Goal: Transaction & Acquisition: Book appointment/travel/reservation

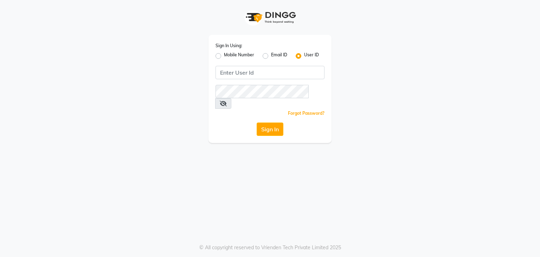
click at [313, 173] on div "Sign In Using: Mobile Number Email ID User ID Remember me Forgot Password? Sign…" at bounding box center [270, 128] width 540 height 257
click at [250, 76] on input "Username" at bounding box center [270, 72] width 109 height 13
click at [252, 77] on input "Username" at bounding box center [270, 72] width 109 height 13
type input "dermapro"
click at [257, 122] on button "Sign In" at bounding box center [270, 128] width 27 height 13
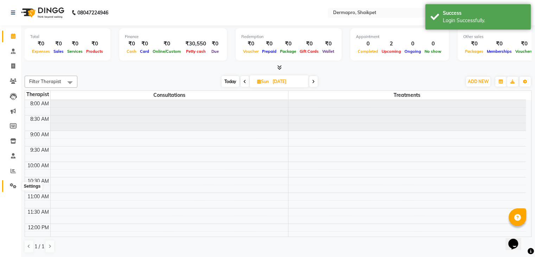
click at [14, 182] on span at bounding box center [13, 186] width 12 height 8
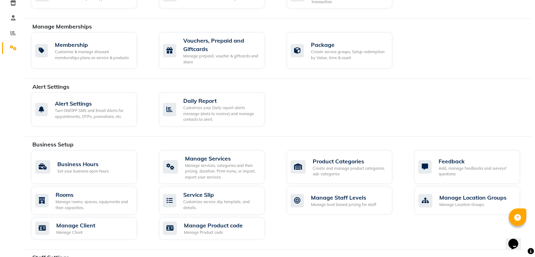
scroll to position [152, 0]
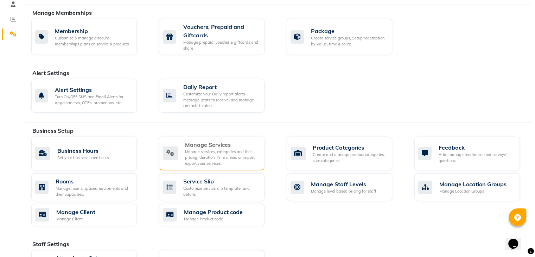
click at [211, 149] on div "Manage services, categories and their pricing, duration. Print menu, or import,…" at bounding box center [222, 158] width 74 height 18
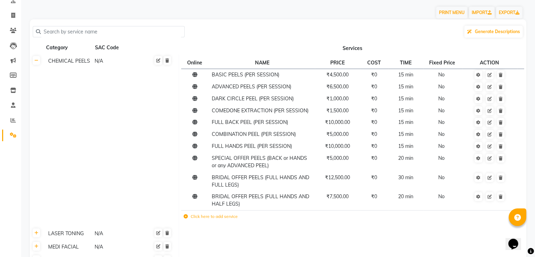
scroll to position [90, 0]
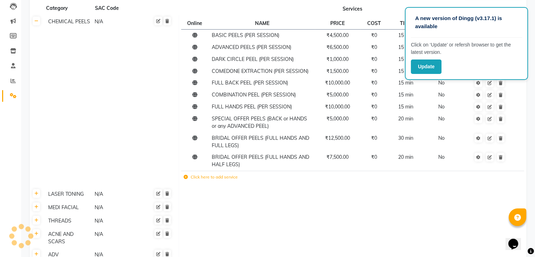
click at [211, 181] on td "Click here to add service" at bounding box center [284, 178] width 207 height 14
click at [223, 182] on td "Click here to add service" at bounding box center [284, 178] width 207 height 14
click at [187, 178] on icon at bounding box center [186, 177] width 4 height 4
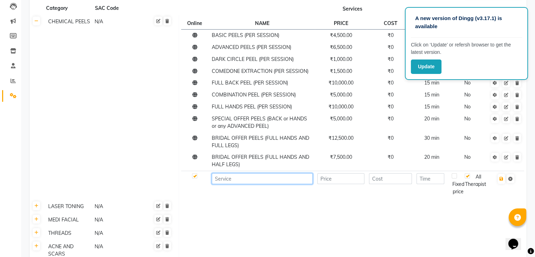
click at [222, 180] on input at bounding box center [262, 178] width 101 height 11
type input "PARTY GLOW PEEL"
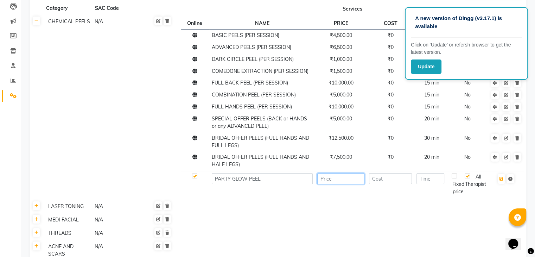
click at [330, 181] on input "number" at bounding box center [340, 178] width 47 height 11
type input "3500"
click at [394, 183] on input "number" at bounding box center [390, 178] width 43 height 11
type input "0"
click at [435, 180] on input "number" at bounding box center [430, 178] width 28 height 11
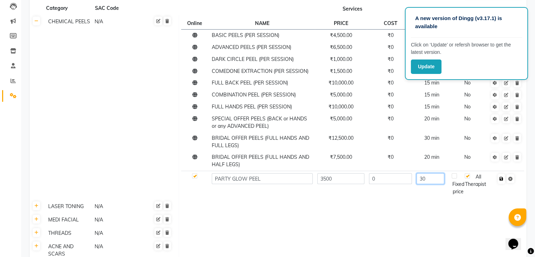
type input "30"
click at [498, 179] on button "button" at bounding box center [501, 179] width 7 height 10
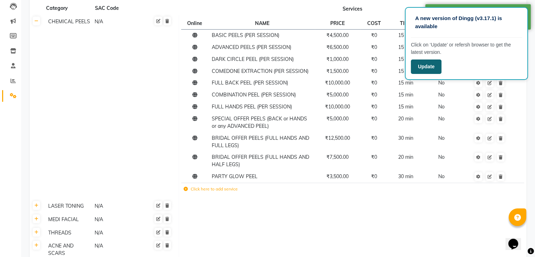
click at [425, 71] on button "Update" at bounding box center [426, 66] width 31 height 14
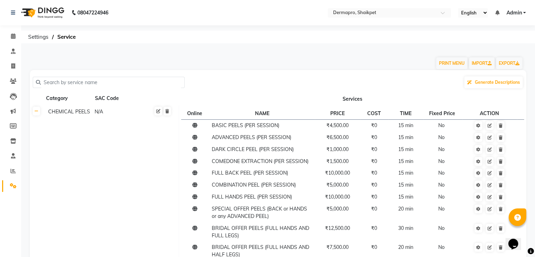
scroll to position [224, 0]
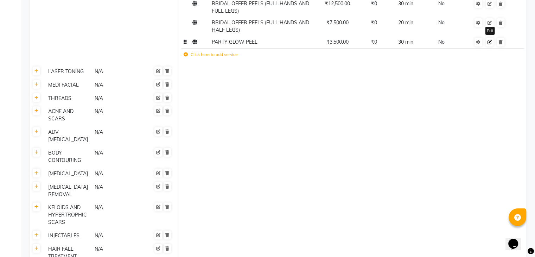
click at [492, 45] on link at bounding box center [490, 42] width 8 height 9
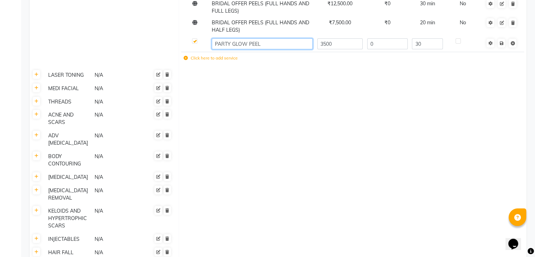
click at [248, 48] on input "PARTY GLOW PEEL" at bounding box center [262, 43] width 101 height 11
type input "PARTY PEEL"
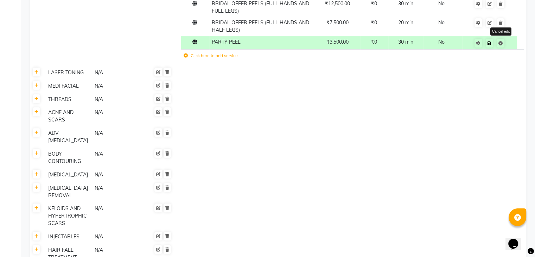
click at [501, 45] on span "Save Cancel edit" at bounding box center [494, 42] width 22 height 7
click at [491, 47] on link at bounding box center [489, 43] width 7 height 9
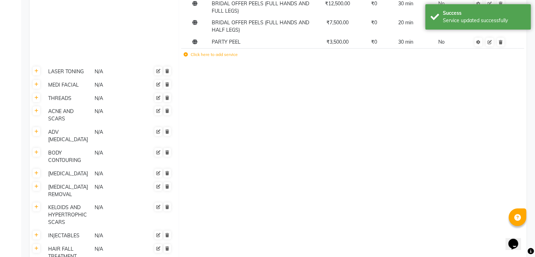
click at [460, 94] on td at bounding box center [352, 97] width 347 height 13
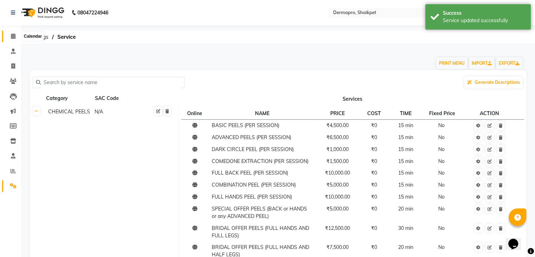
click at [14, 34] on icon at bounding box center [13, 35] width 5 height 5
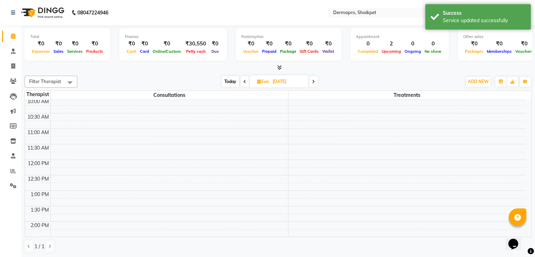
scroll to position [74, 0]
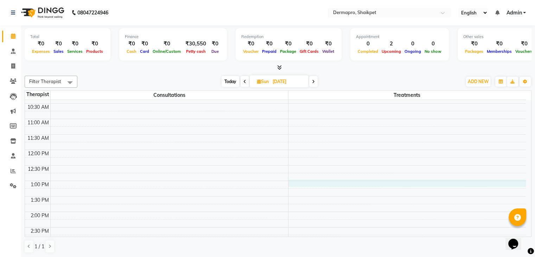
click at [306, 180] on div "8:00 AM 8:30 AM 9:00 AM 9:30 AM 10:00 AM 10:30 AM 11:00 AM 11:30 AM 12:00 PM 12…" at bounding box center [275, 227] width 501 height 402
select select "43027"
select select "tentative"
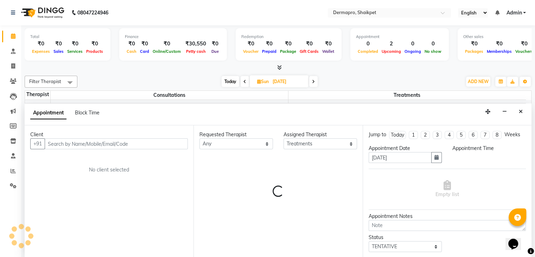
scroll to position [0, 0]
select select "780"
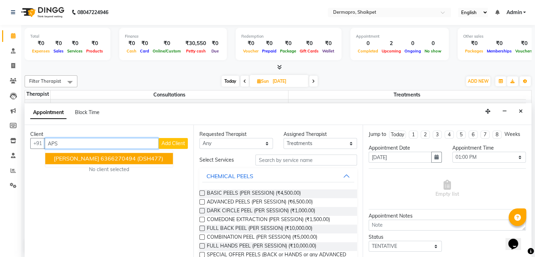
click at [125, 151] on ngb-typeahead-window "[PERSON_NAME] 6366270494 (DSH477)" at bounding box center [109, 159] width 128 height 18
type input "APS"
click at [125, 172] on div "No client selected" at bounding box center [109, 169] width 124 height 7
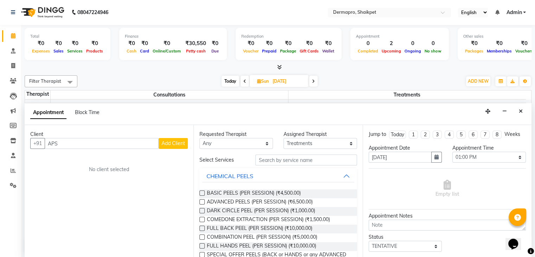
scroll to position [115, 0]
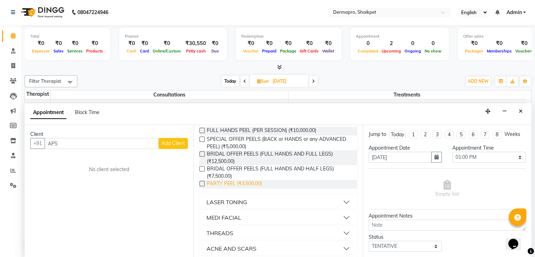
click at [232, 183] on span "PARTY PEEL (₹3,500.00)" at bounding box center [234, 184] width 55 height 9
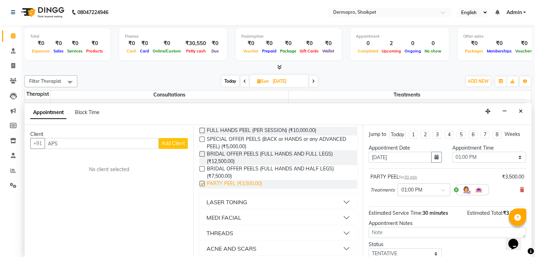
checkbox input "false"
click at [519, 238] on div "Opens Chat This icon Opens the chat window." at bounding box center [513, 243] width 11 height 11
click at [516, 241] on div "Close Chat This icon closes the chat window." at bounding box center [512, 245] width 8 height 8
click at [519, 238] on div "Opens Chat This icon Opens the chat window." at bounding box center [513, 243] width 11 height 11
click at [516, 241] on div "Close Chat This icon closes the chat window." at bounding box center [512, 245] width 8 height 8
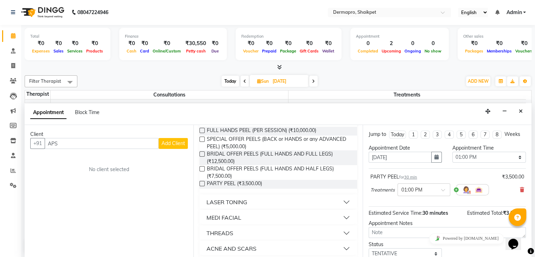
click at [519, 238] on div "Opens Chat This icon Opens the chat window." at bounding box center [513, 243] width 11 height 11
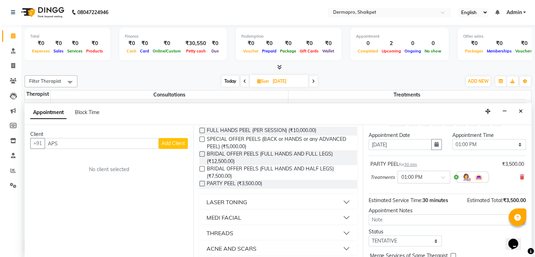
scroll to position [0, 0]
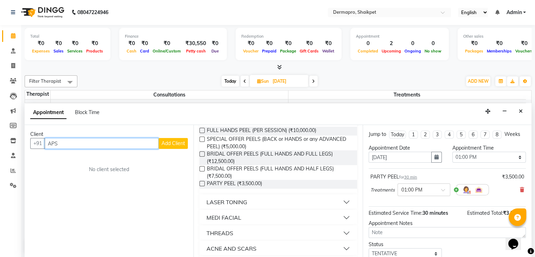
click at [60, 145] on input "APS" at bounding box center [102, 143] width 114 height 11
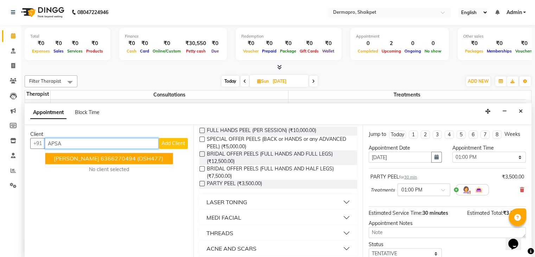
click at [116, 162] on button "[PERSON_NAME] 6366270494 (DSH477)" at bounding box center [109, 158] width 128 height 11
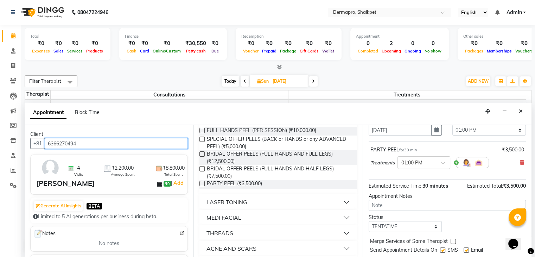
scroll to position [46, 0]
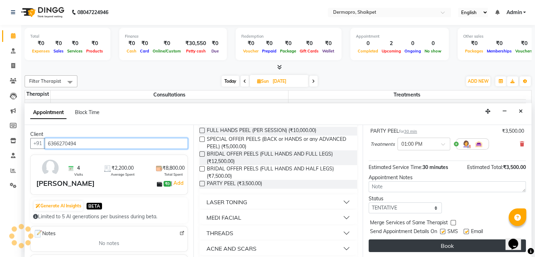
type input "6366270494"
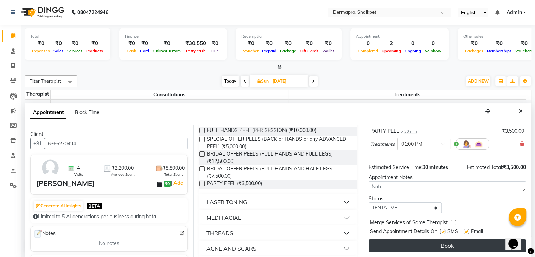
click at [409, 241] on button "Book" at bounding box center [447, 245] width 157 height 13
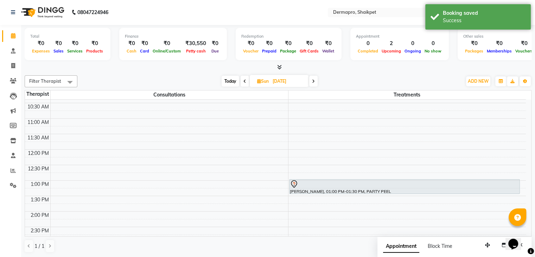
scroll to position [0, 0]
click at [409, 241] on span "Appointment" at bounding box center [401, 246] width 36 height 13
select select "tentative"
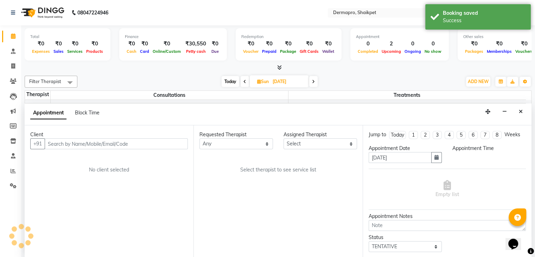
click at [501, 197] on div "Jump to [DATE] 1 2 3 4 5 6 7 8 Weeks Appointment Date [DATE] Appointment Time E…" at bounding box center [447, 191] width 169 height 132
drag, startPoint x: 501, startPoint y: 197, endPoint x: 508, endPoint y: 111, distance: 85.8
click at [508, 111] on app-booking "Appointment Block Time Client +91 No client selected Requested Therapist Any Co…" at bounding box center [278, 180] width 507 height 154
click at [526, 109] on div "Appointment Block Time" at bounding box center [278, 114] width 507 height 22
click at [519, 110] on icon "Close" at bounding box center [521, 111] width 4 height 5
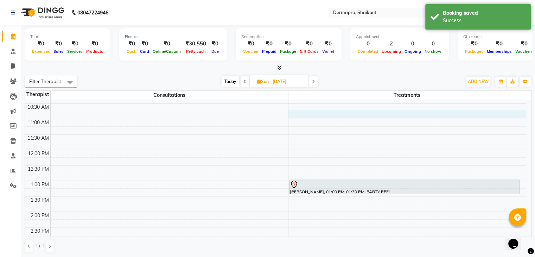
click at [522, 113] on div "8:00 AM 8:30 AM 9:00 AM 9:30 AM 10:00 AM 10:30 AM 11:00 AM 11:30 AM 12:00 PM 12…" at bounding box center [275, 227] width 501 height 402
select select "43027"
select select "645"
select select "tentative"
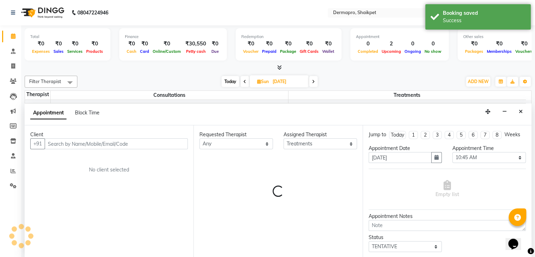
scroll to position [0, 0]
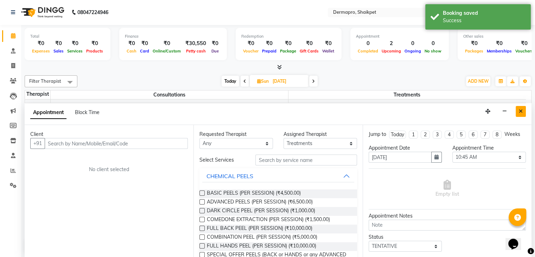
click at [521, 110] on icon "Close" at bounding box center [521, 111] width 4 height 5
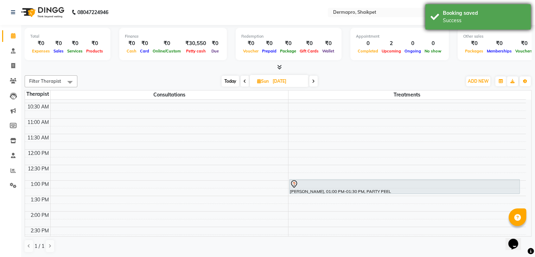
click at [521, 9] on div "Booking saved" at bounding box center [484, 12] width 83 height 7
